Goal: Information Seeking & Learning: Learn about a topic

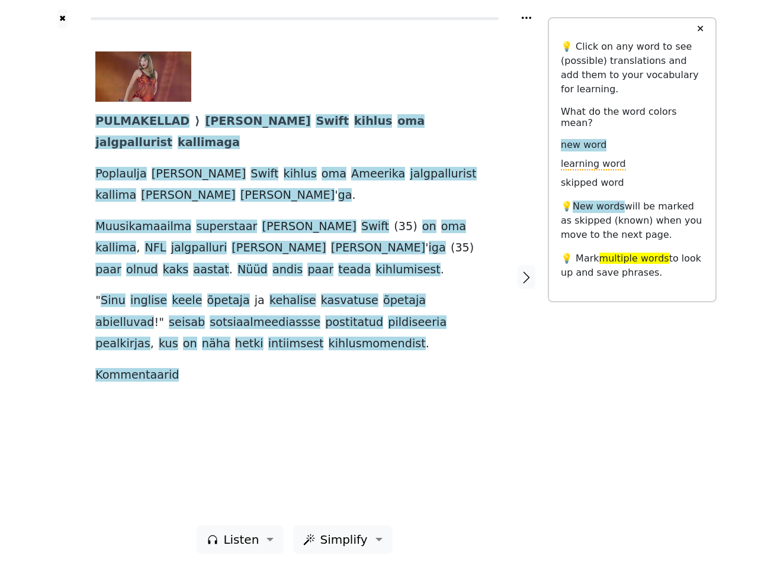
click at [383, 294] on span "õpetaja" at bounding box center [404, 301] width 43 height 15
click at [526, 18] on icon at bounding box center [525, 18] width 9 height 2
click at [62, 276] on div at bounding box center [62, 277] width 42 height 498
click at [321, 294] on span "kasvatuse" at bounding box center [349, 301] width 57 height 15
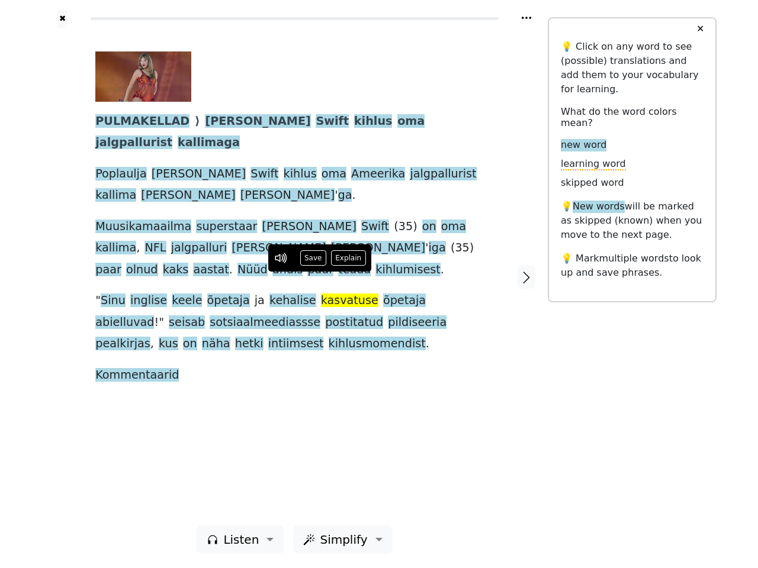
click at [136, 122] on span "PULMAKELLAD" at bounding box center [142, 121] width 94 height 15
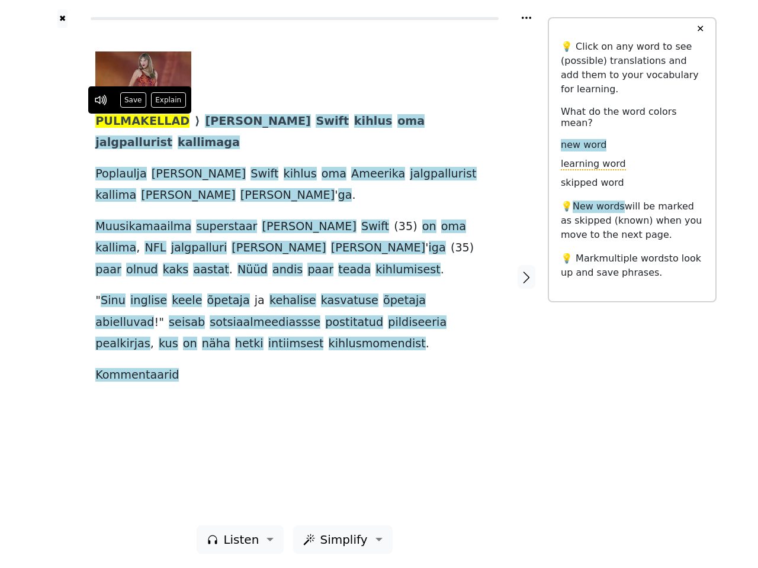
click at [205, 122] on span "[PERSON_NAME]" at bounding box center [257, 121] width 105 height 15
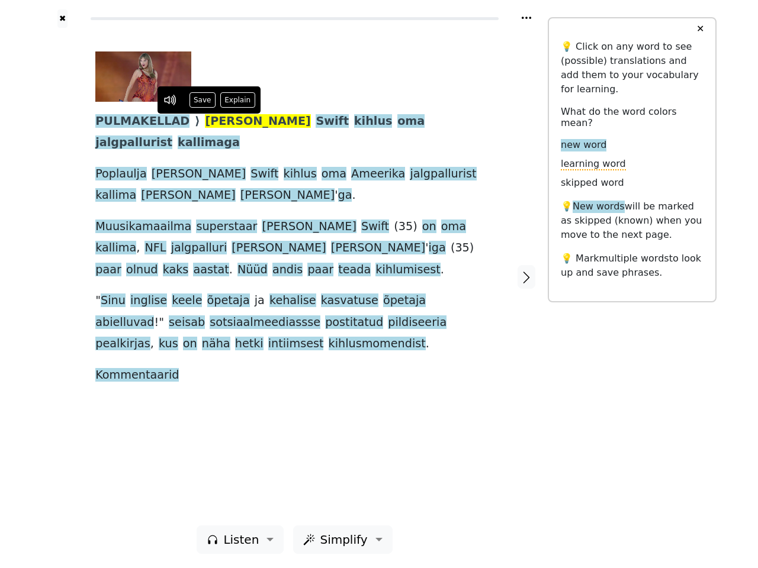
click at [315, 122] on span "Swift" at bounding box center [331, 121] width 33 height 15
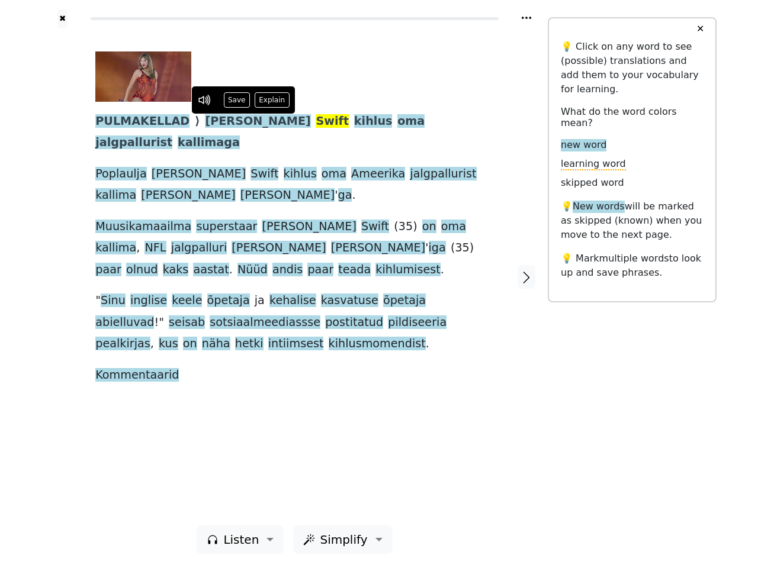
click at [354, 122] on span "kihlus" at bounding box center [373, 121] width 38 height 15
click at [397, 122] on span "oma" at bounding box center [410, 121] width 27 height 15
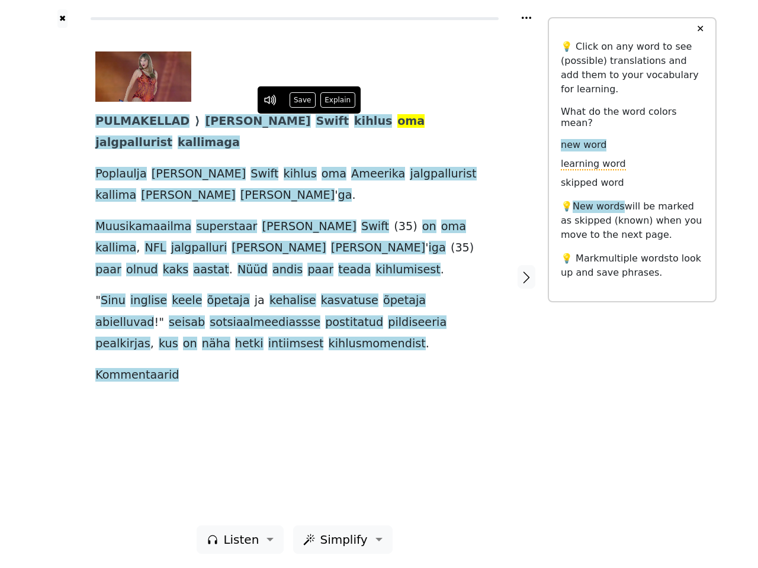
click at [172, 136] on span "jalgpallurist" at bounding box center [133, 143] width 77 height 15
